Goal: Transaction & Acquisition: Book appointment/travel/reservation

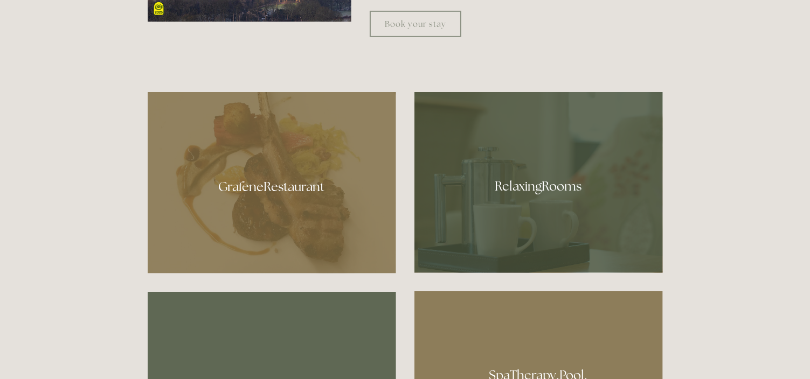
scroll to position [558, 0]
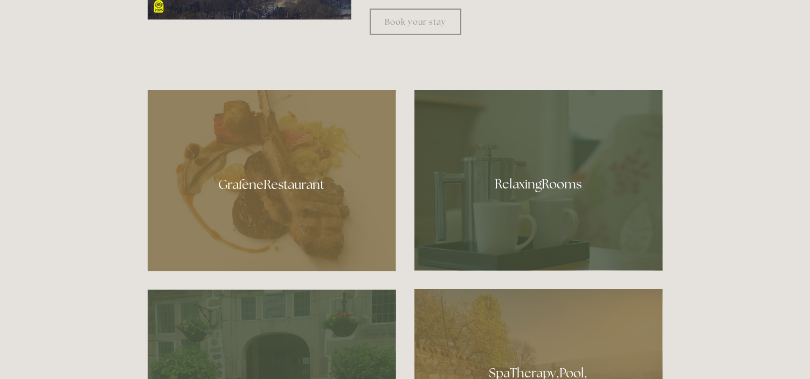
click at [596, 177] on div at bounding box center [538, 180] width 248 height 181
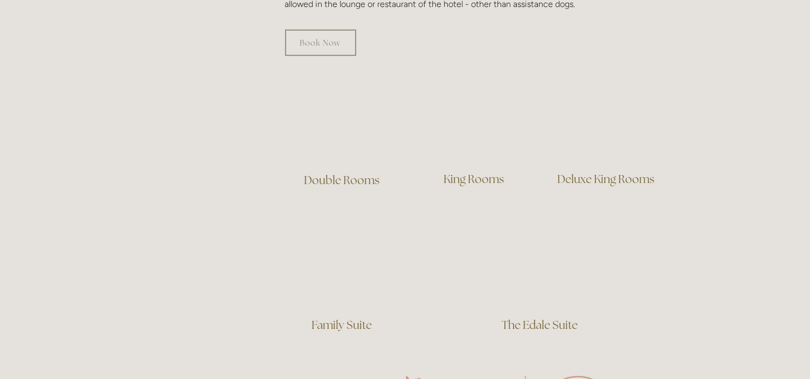
scroll to position [719, 0]
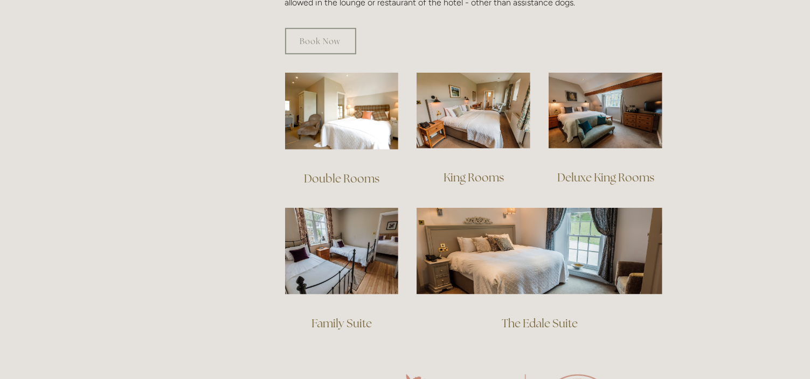
click at [349, 171] on link "Double Rooms" at bounding box center [341, 178] width 75 height 15
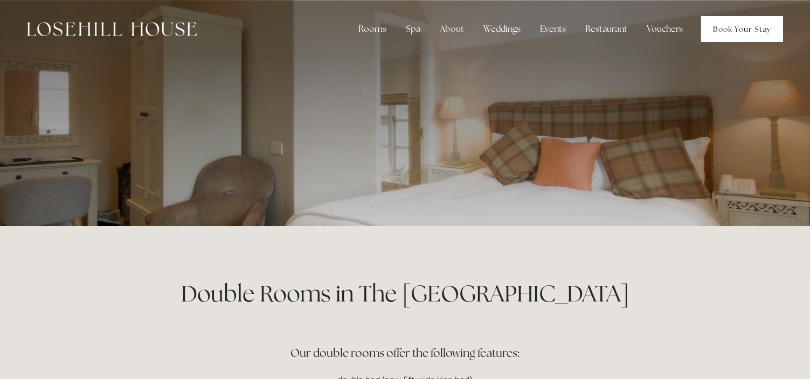
click at [729, 31] on link "Book Your Stay" at bounding box center [742, 29] width 82 height 26
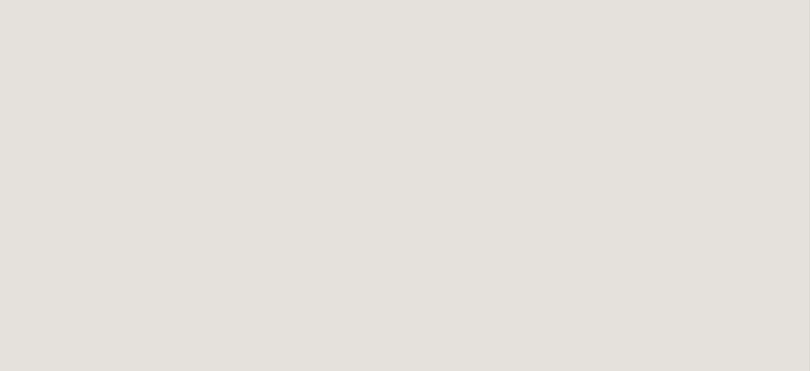
scroll to position [1825, 0]
